Goal: Task Accomplishment & Management: Manage account settings

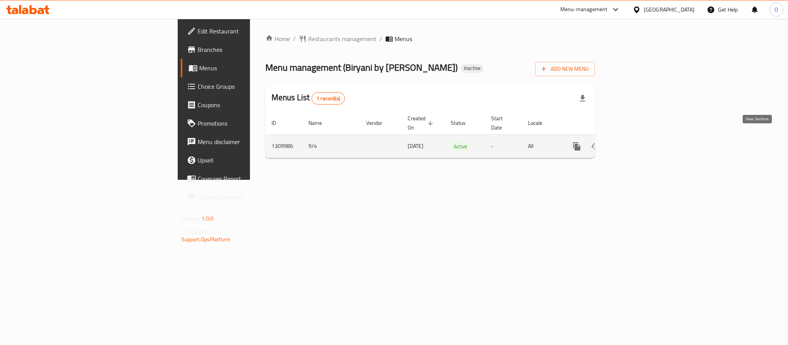
click at [641, 139] on link "enhanced table" at bounding box center [632, 146] width 18 height 18
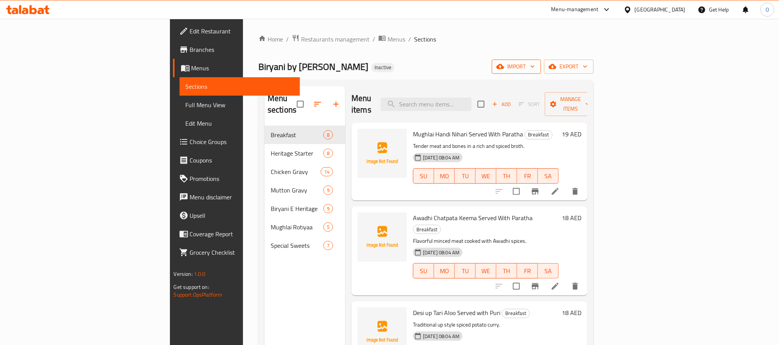
click at [535, 65] on span "import" at bounding box center [516, 67] width 37 height 10
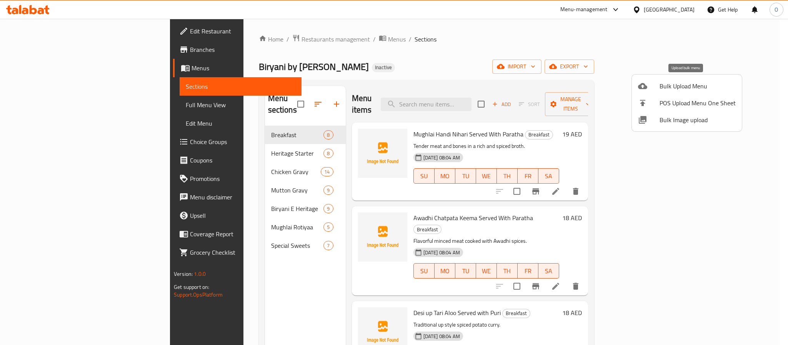
click at [664, 80] on li "Bulk Upload Menu" at bounding box center [687, 86] width 110 height 17
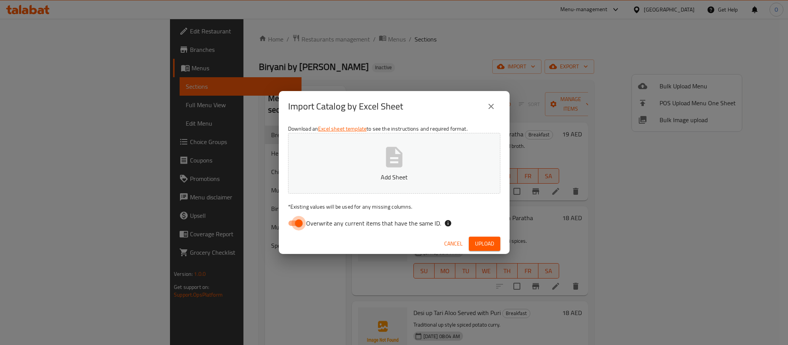
click at [294, 223] on input "Overwrite any current items that have the same ID." at bounding box center [299, 223] width 44 height 15
checkbox input "false"
drag, startPoint x: 484, startPoint y: 244, endPoint x: 474, endPoint y: 247, distance: 9.6
click at [484, 244] on span "Upload" at bounding box center [484, 244] width 19 height 10
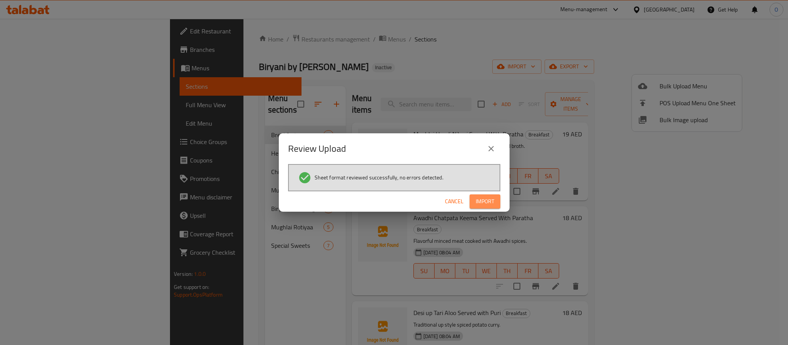
click at [484, 206] on span "Import" at bounding box center [485, 202] width 18 height 10
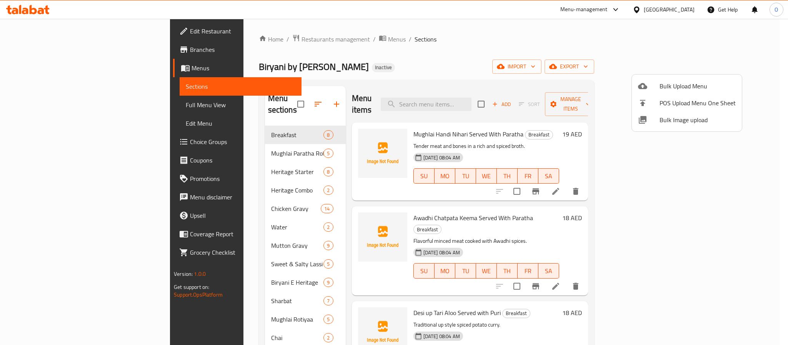
click at [409, 72] on div at bounding box center [394, 172] width 788 height 345
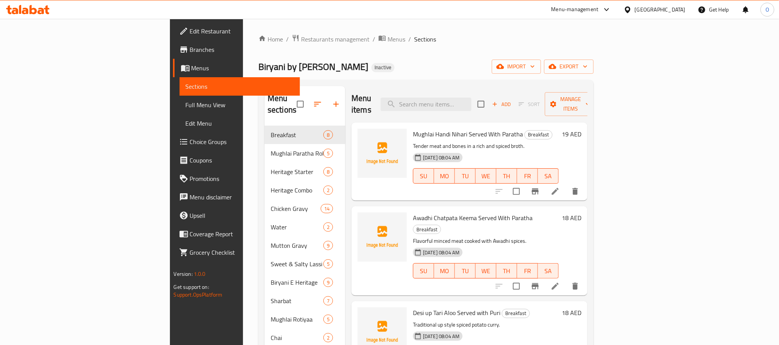
click at [409, 72] on div "Biryani by Idrees Inactive import export" at bounding box center [425, 67] width 335 height 14
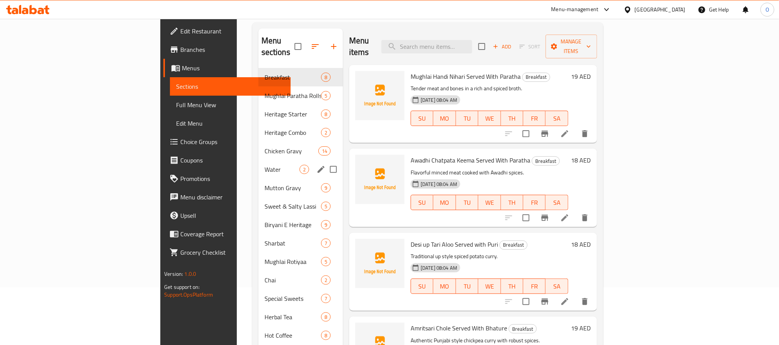
scroll to position [108, 0]
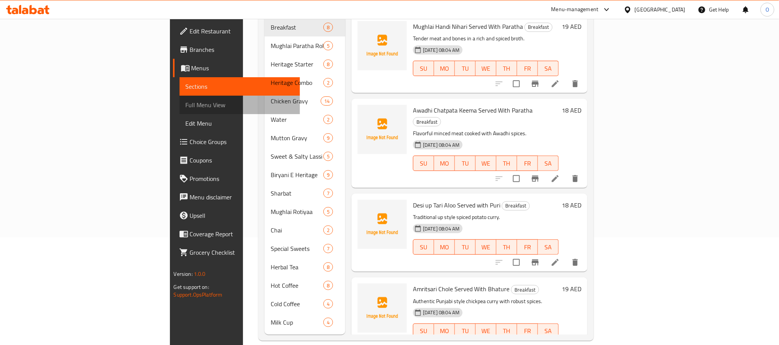
drag, startPoint x: 60, startPoint y: 101, endPoint x: 85, endPoint y: 101, distance: 24.2
click at [186, 101] on span "Full Menu View" at bounding box center [240, 104] width 108 height 9
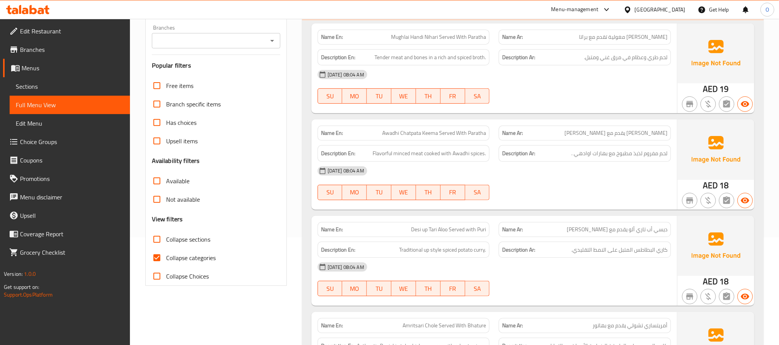
click at [195, 243] on span "Collapse sections" at bounding box center [188, 239] width 44 height 9
click at [166, 243] on input "Collapse sections" at bounding box center [157, 239] width 18 height 18
checkbox input "true"
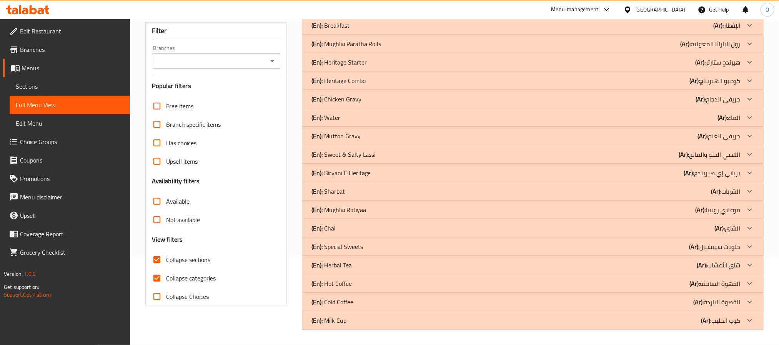
scroll to position [87, 0]
click at [351, 323] on div "(En): Milk Cup (Ar): كوب الحليب" at bounding box center [525, 320] width 429 height 9
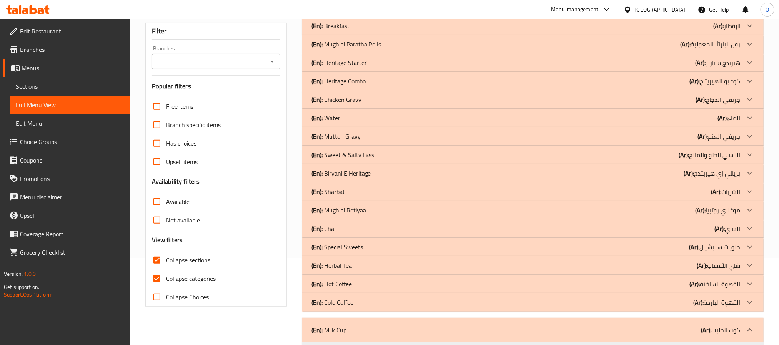
click at [351, 300] on p "(En): Cold Coffee" at bounding box center [332, 302] width 42 height 9
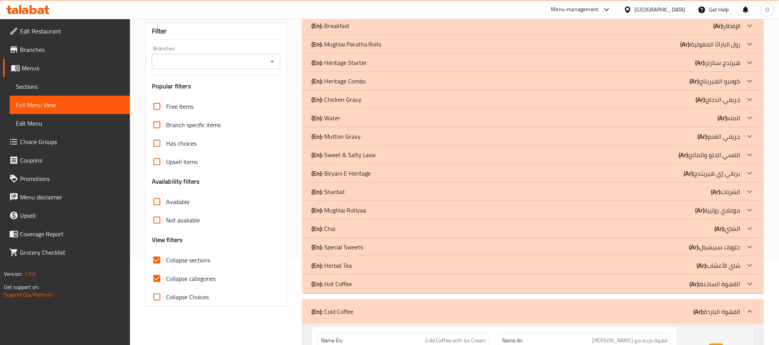
click at [353, 285] on div "(En): Hot Coffee (Ar): القهوة الساخنة" at bounding box center [525, 283] width 429 height 9
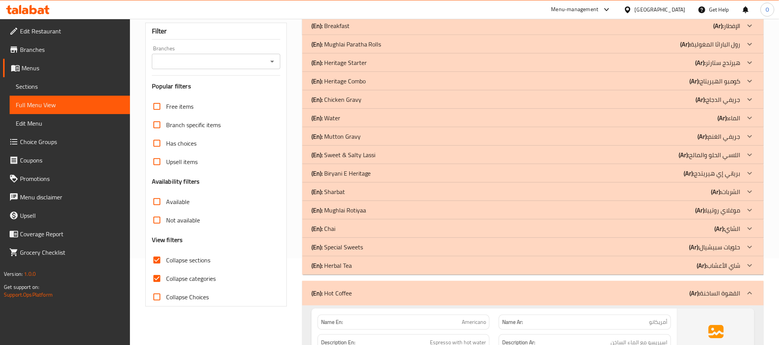
click at [359, 269] on div "(En): Herbal Tea (Ar): شاي الأعشاب" at bounding box center [525, 265] width 429 height 9
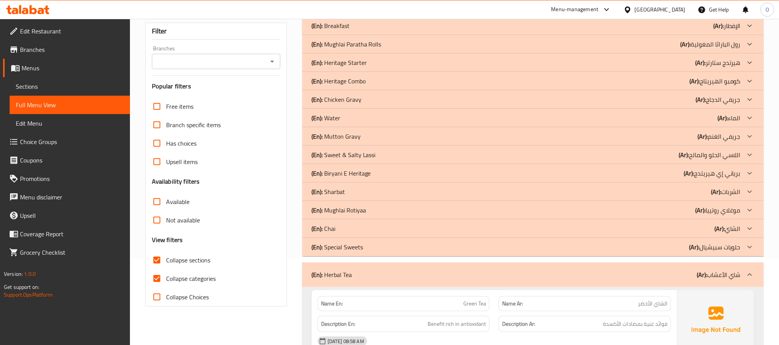
click at [351, 230] on div "(En): Chai (Ar): الشاي" at bounding box center [525, 228] width 429 height 9
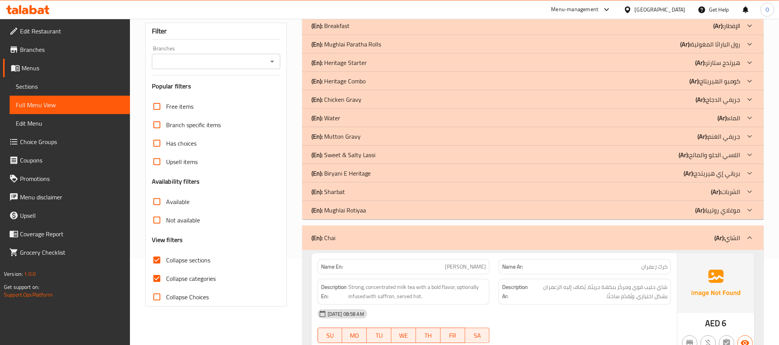
click at [350, 196] on div "(En): Sharbat (Ar): الشربات" at bounding box center [525, 191] width 429 height 9
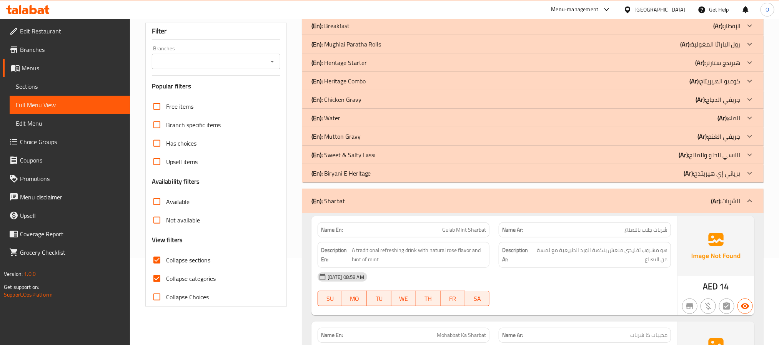
click at [357, 158] on p "(En): Sweet & Salty Lassi" at bounding box center [343, 154] width 64 height 9
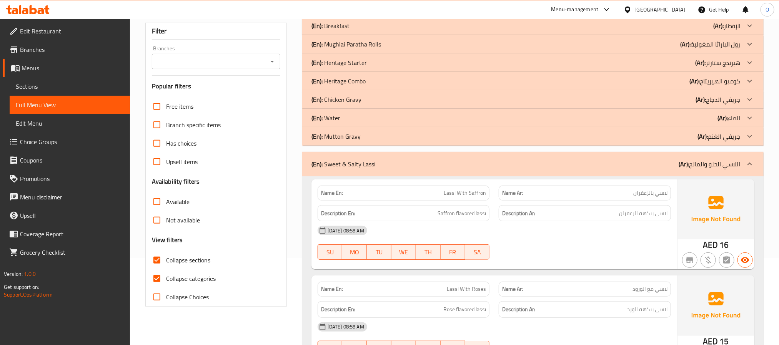
click at [349, 120] on div "(En): Water (Ar): الماء" at bounding box center [525, 117] width 429 height 9
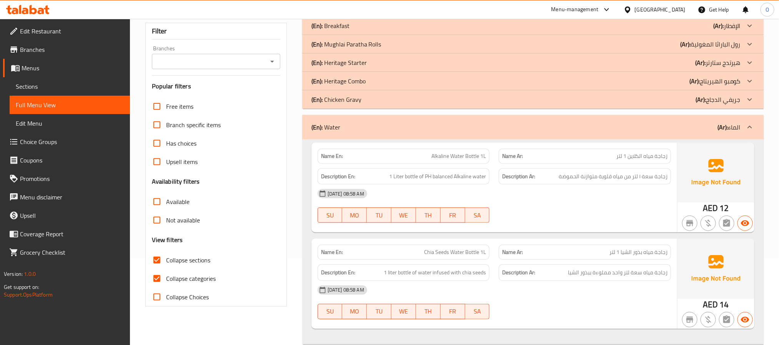
click at [352, 81] on p "(En): Heritage Combo" at bounding box center [338, 81] width 54 height 9
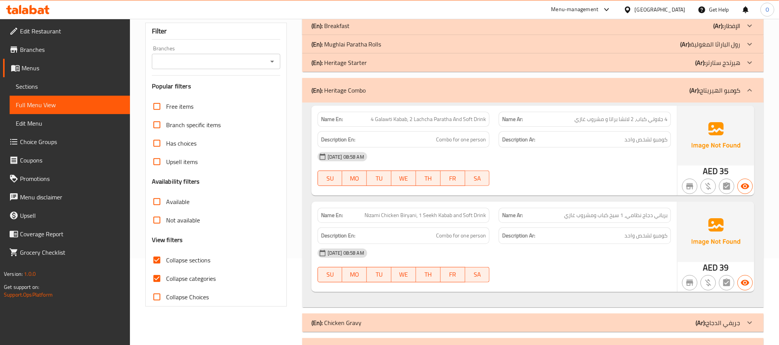
click at [366, 45] on p "(En): Mughlai Paratha Rolls" at bounding box center [346, 44] width 70 height 9
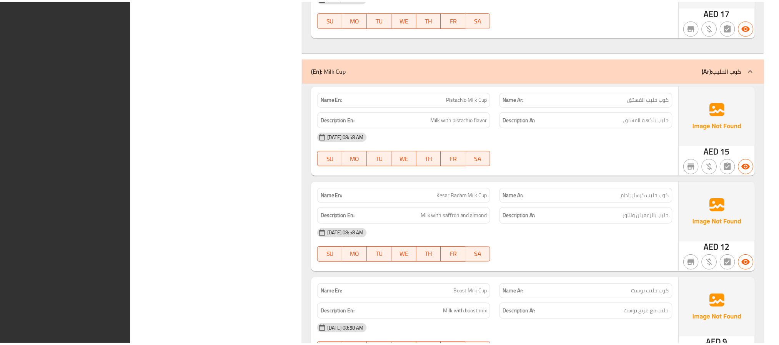
scroll to position [4987, 0]
